Goal: Task Accomplishment & Management: Complete application form

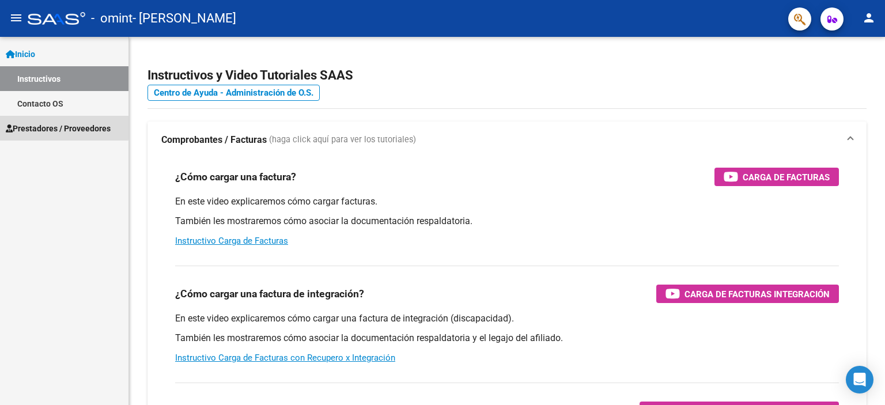
click at [48, 126] on span "Prestadores / Proveedores" at bounding box center [58, 128] width 105 height 13
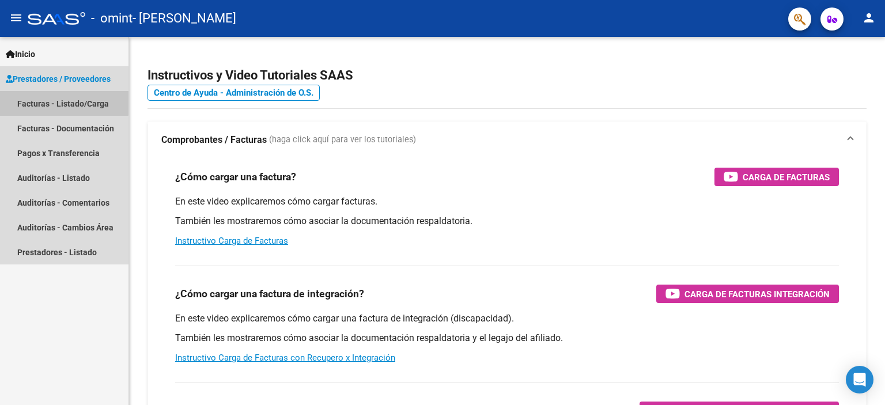
click at [49, 102] on link "Facturas - Listado/Carga" at bounding box center [64, 103] width 129 height 25
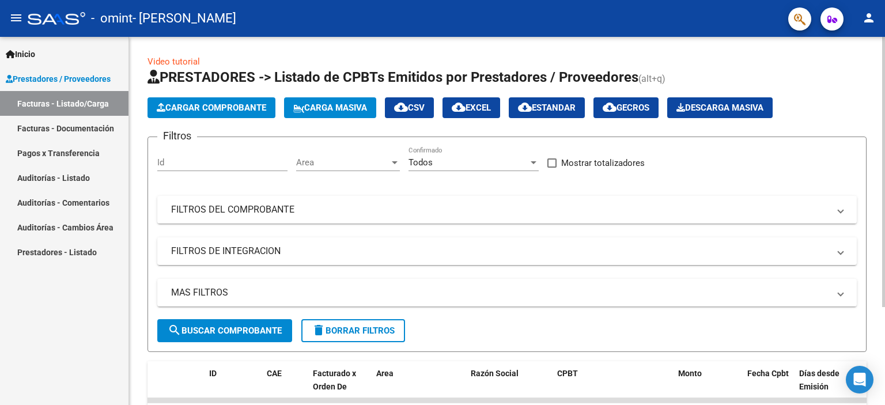
click at [238, 106] on span "Cargar Comprobante" at bounding box center [211, 108] width 109 height 10
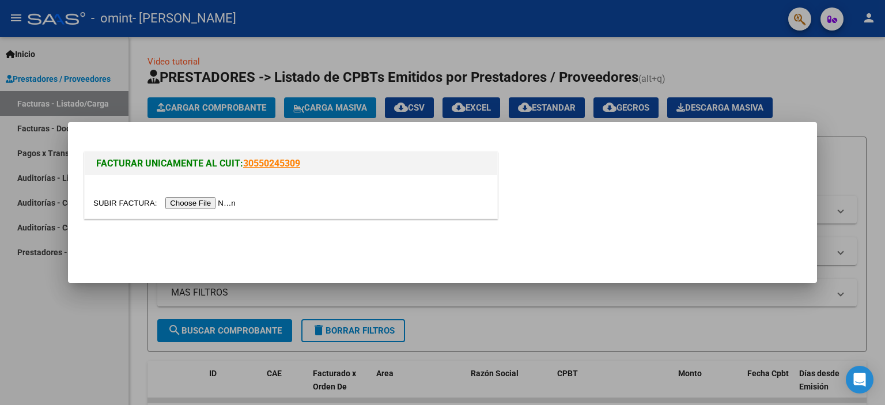
click at [173, 202] on input "file" at bounding box center [166, 203] width 146 height 12
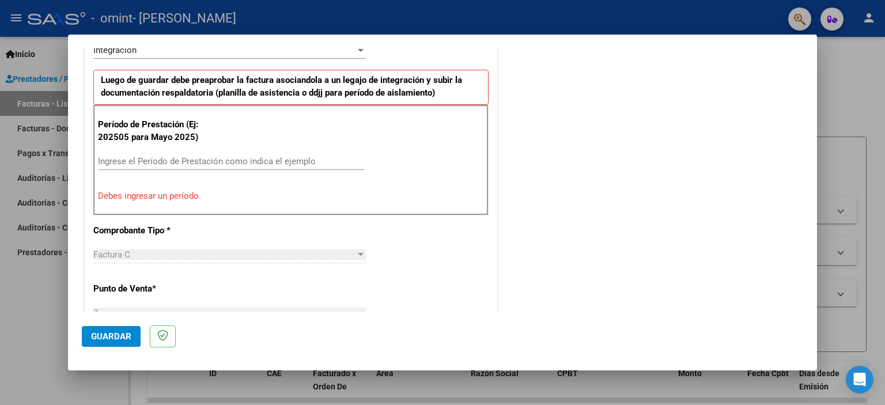
scroll to position [231, 0]
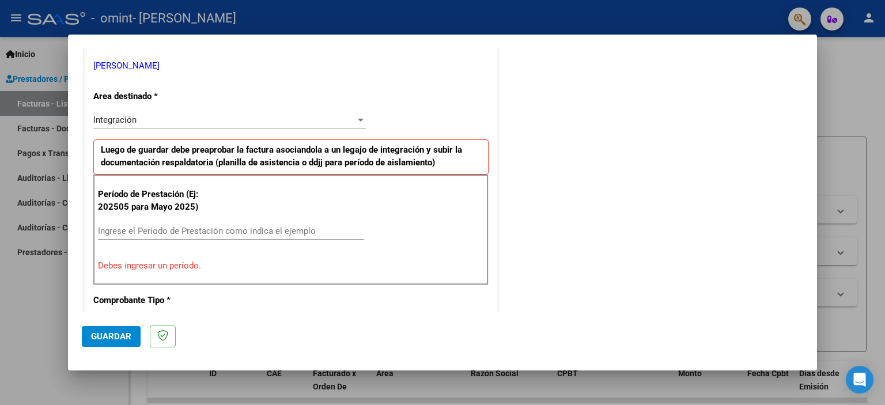
click at [126, 265] on p "Debes ingresar un período." at bounding box center [291, 265] width 386 height 13
click at [113, 226] on input "Ingrese el Período de Prestación como indica el ejemplo" at bounding box center [231, 231] width 266 height 10
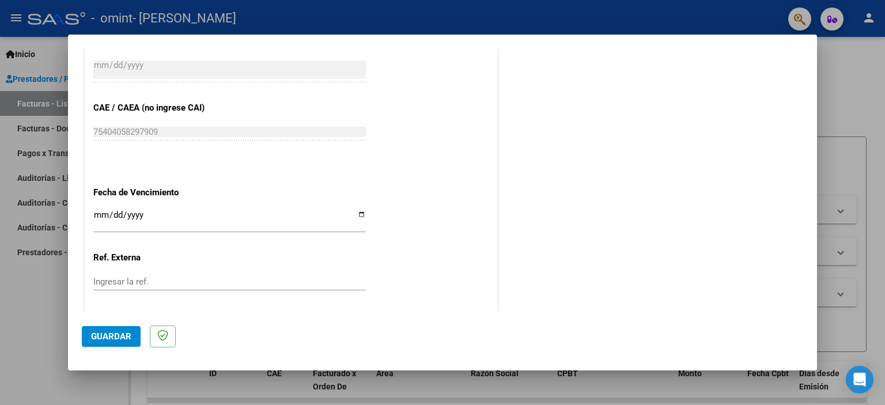
scroll to position [749, 0]
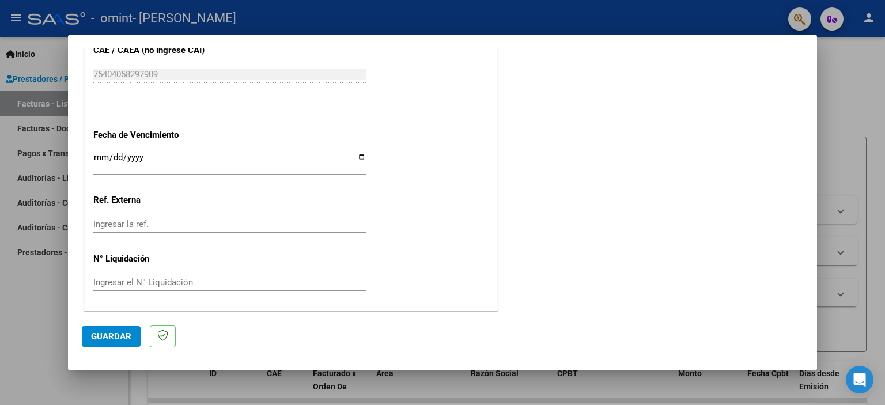
type input "202509"
click at [102, 335] on span "Guardar" at bounding box center [111, 336] width 40 height 10
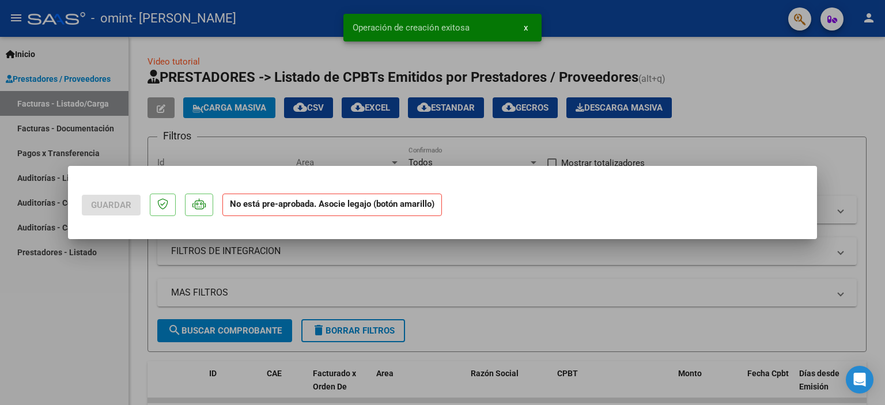
scroll to position [0, 0]
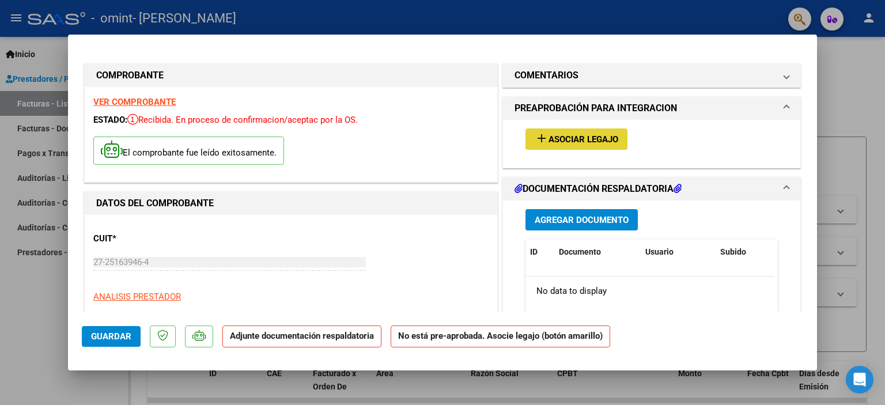
click at [577, 138] on span "Asociar Legajo" at bounding box center [584, 139] width 70 height 10
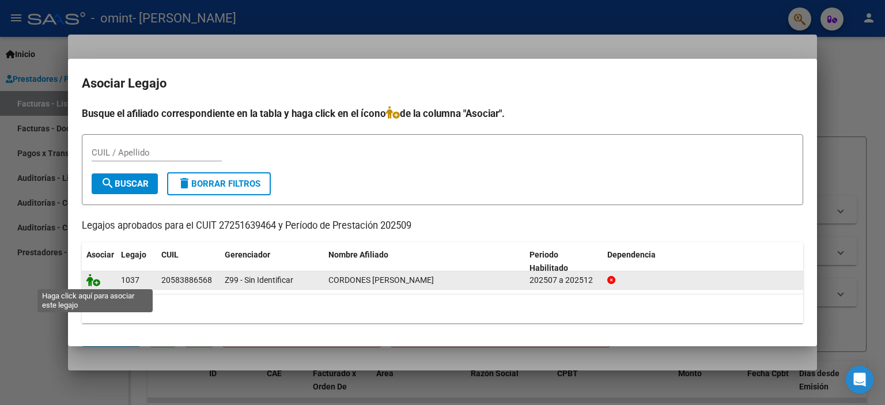
click at [92, 281] on icon at bounding box center [93, 280] width 14 height 13
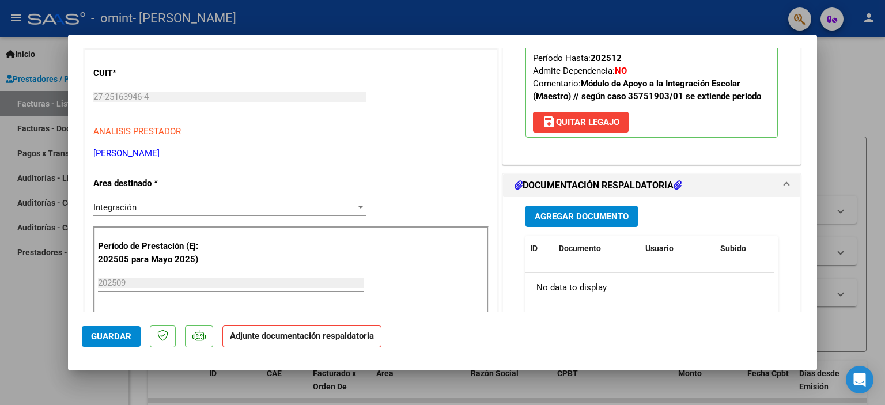
scroll to position [173, 0]
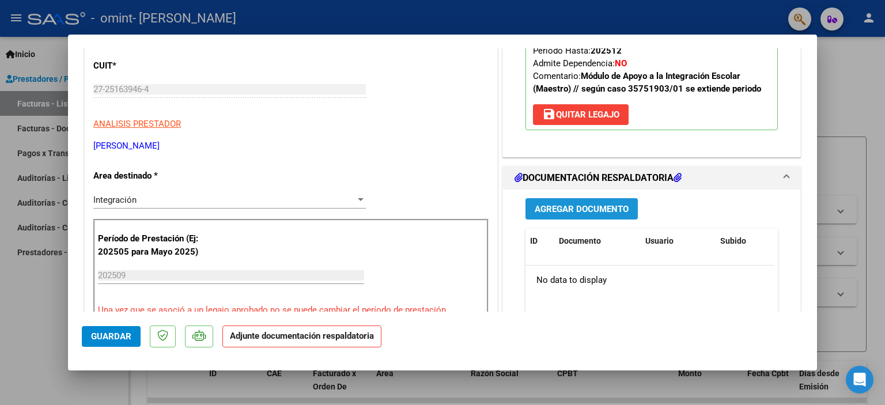
click at [566, 209] on span "Agregar Documento" at bounding box center [582, 209] width 94 height 10
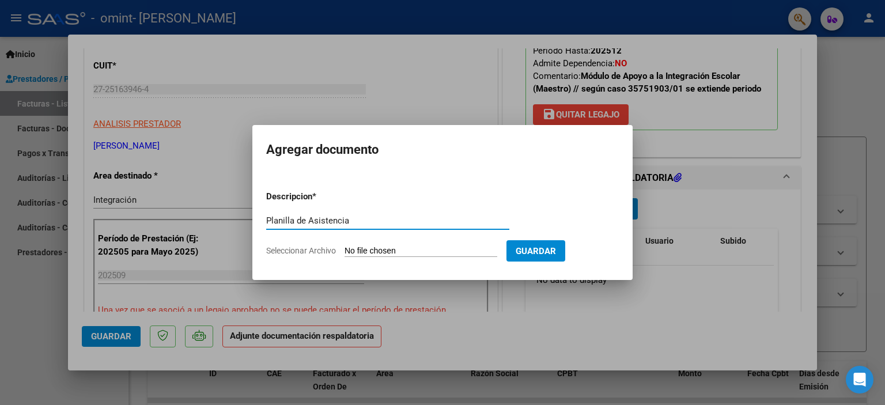
type input "Planilla de Asistencia"
click at [349, 249] on input "Seleccionar Archivo" at bounding box center [421, 251] width 153 height 11
type input "C:\fakepath\Ale planilla [DATE].pdf"
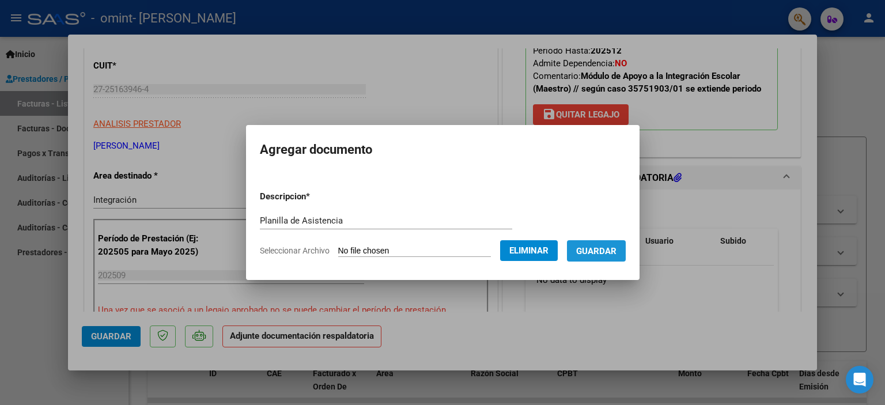
click at [604, 249] on span "Guardar" at bounding box center [596, 251] width 40 height 10
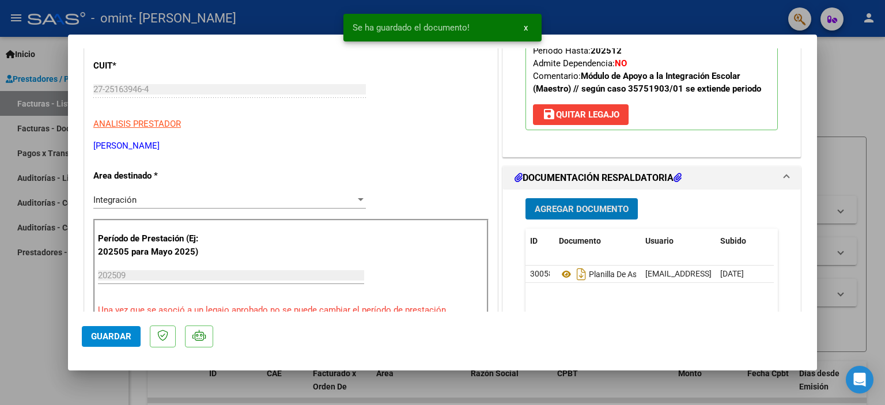
scroll to position [231, 0]
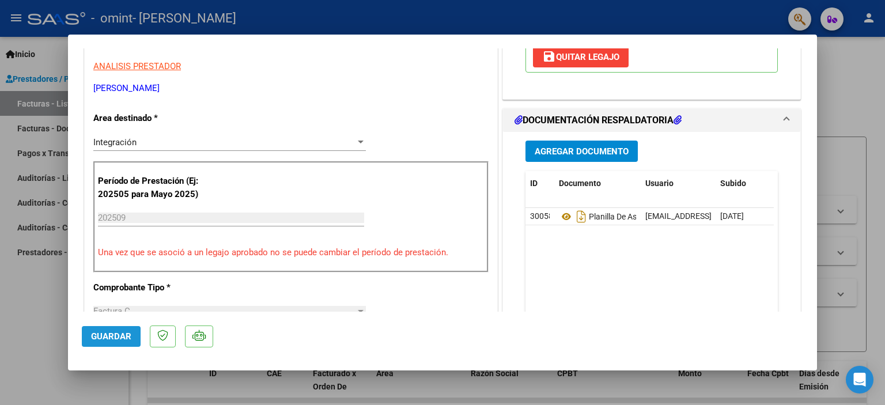
click at [116, 335] on span "Guardar" at bounding box center [111, 336] width 40 height 10
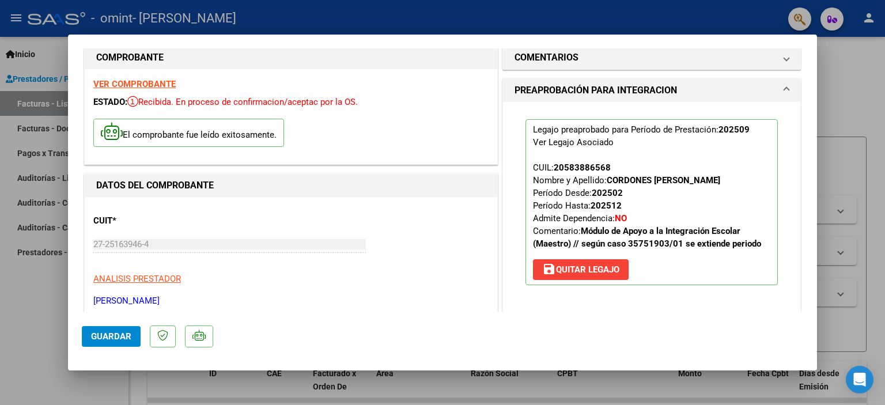
scroll to position [0, 0]
